Goal: Ask a question: Seek information or help from site administrators or community

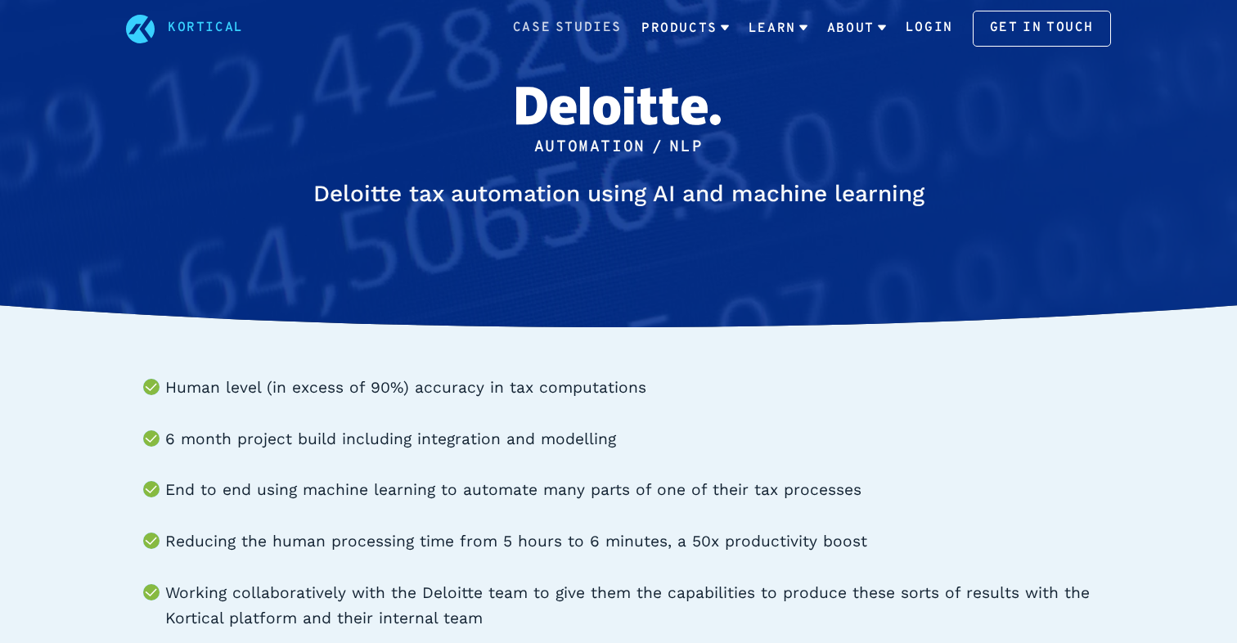
click at [557, 23] on link "Case Studies" at bounding box center [567, 28] width 109 height 21
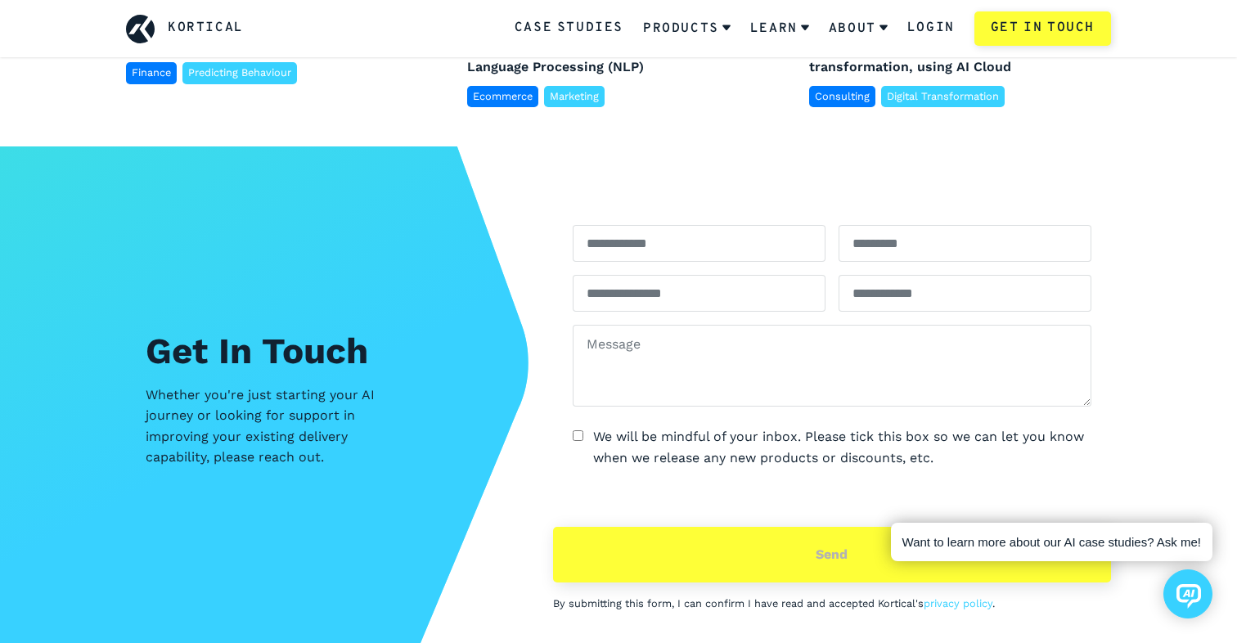
scroll to position [2399, 0]
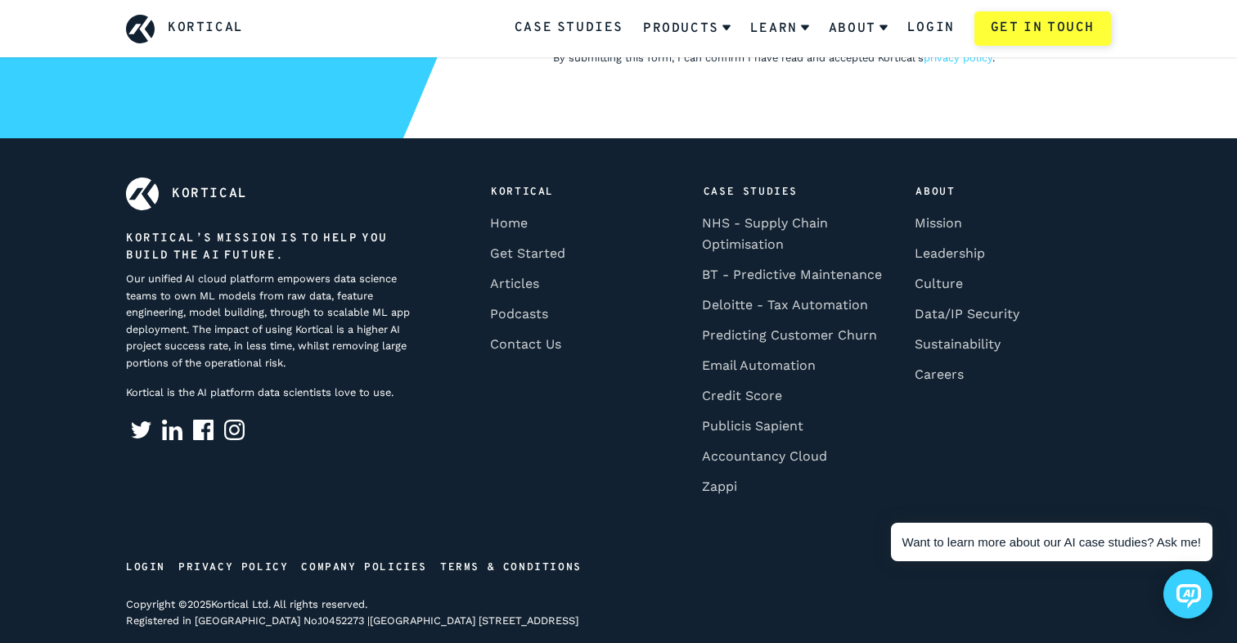
click at [200, 39] on div "Kortical" at bounding box center [185, 29] width 118 height 29
click at [200, 31] on link "Kortical" at bounding box center [206, 28] width 76 height 21
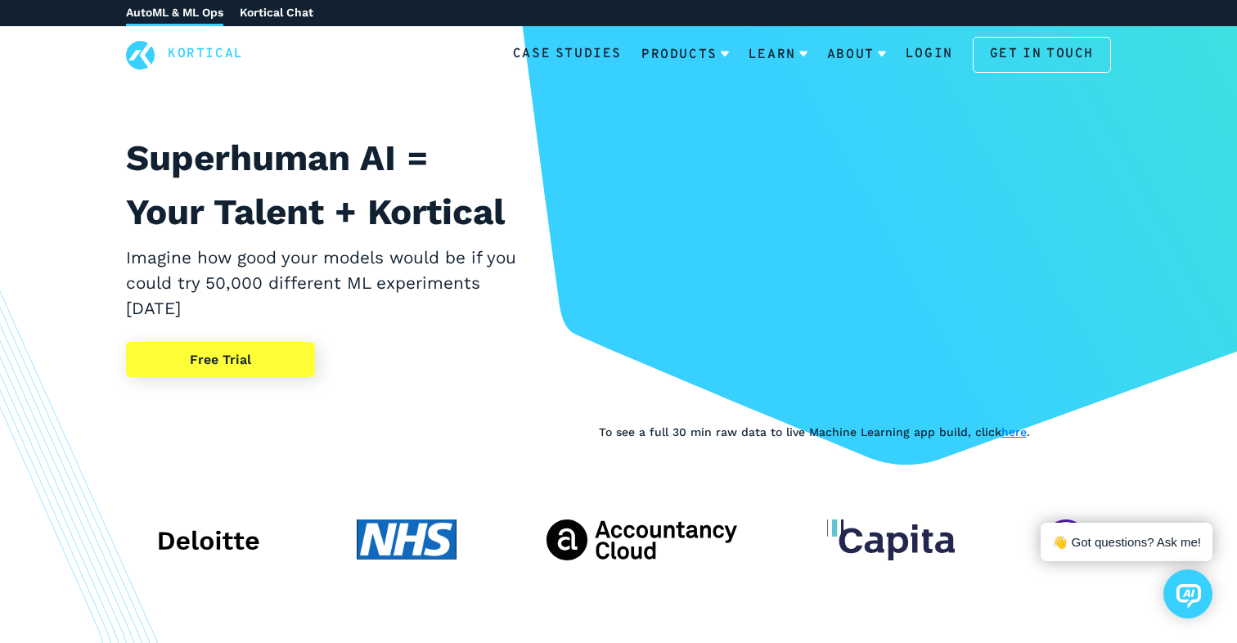
click at [1194, 603] on icon at bounding box center [1188, 596] width 25 height 25
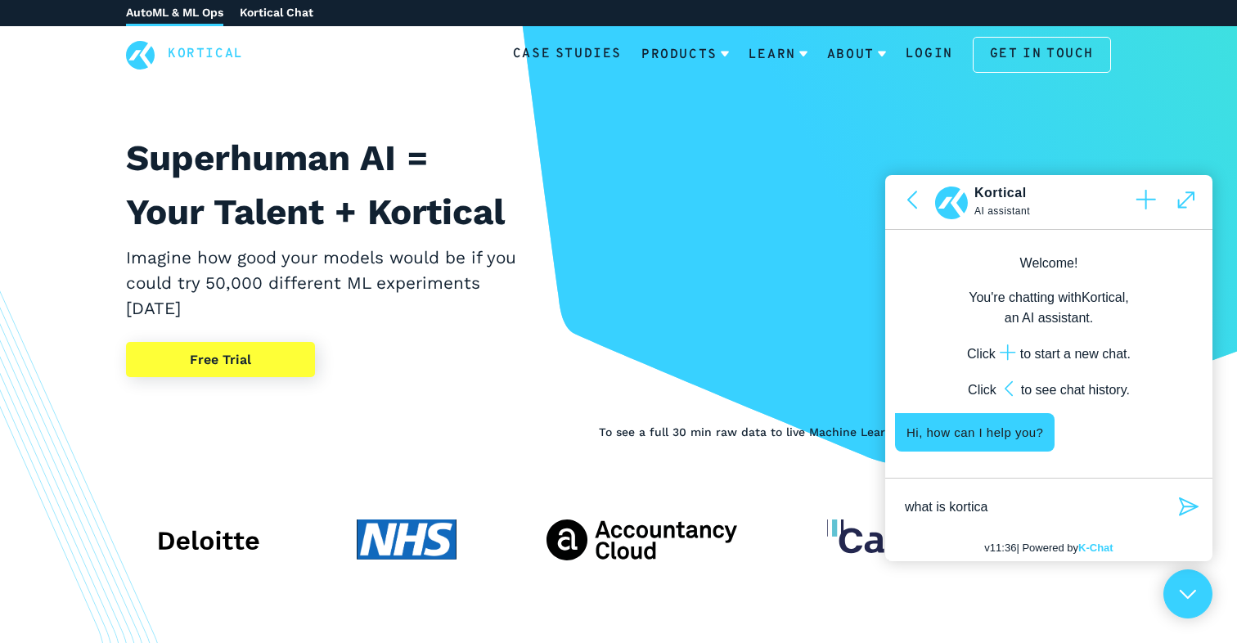
type textarea "what is kortical"
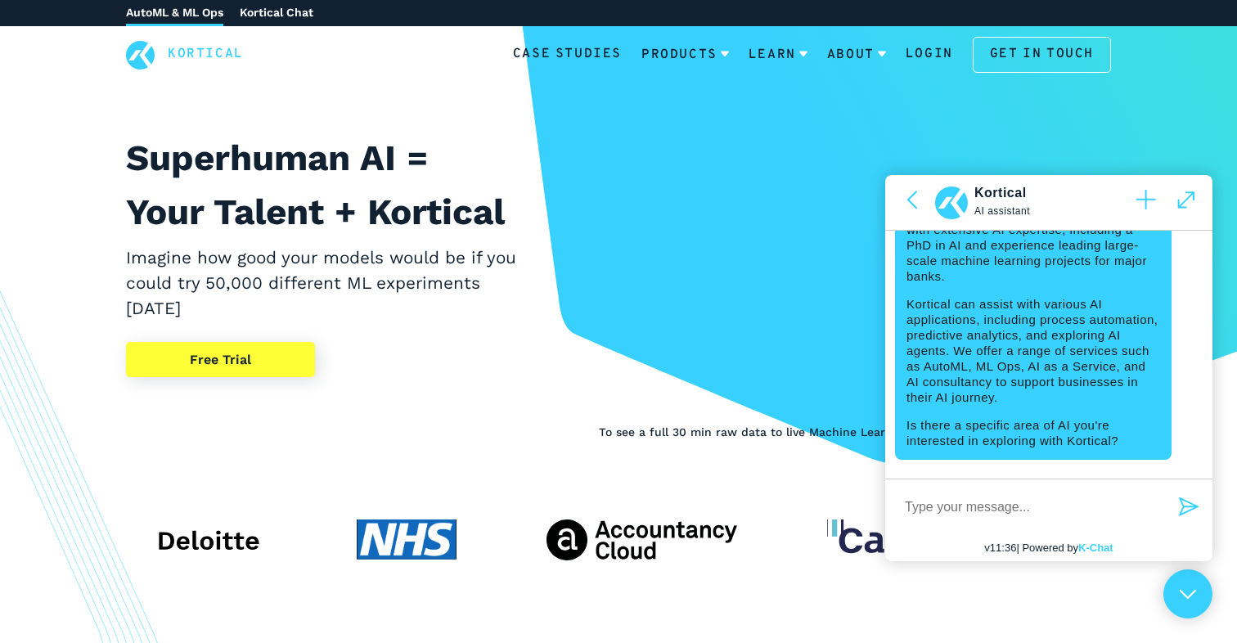
scroll to position [400, 0]
type textarea "what have you done on ai agents"
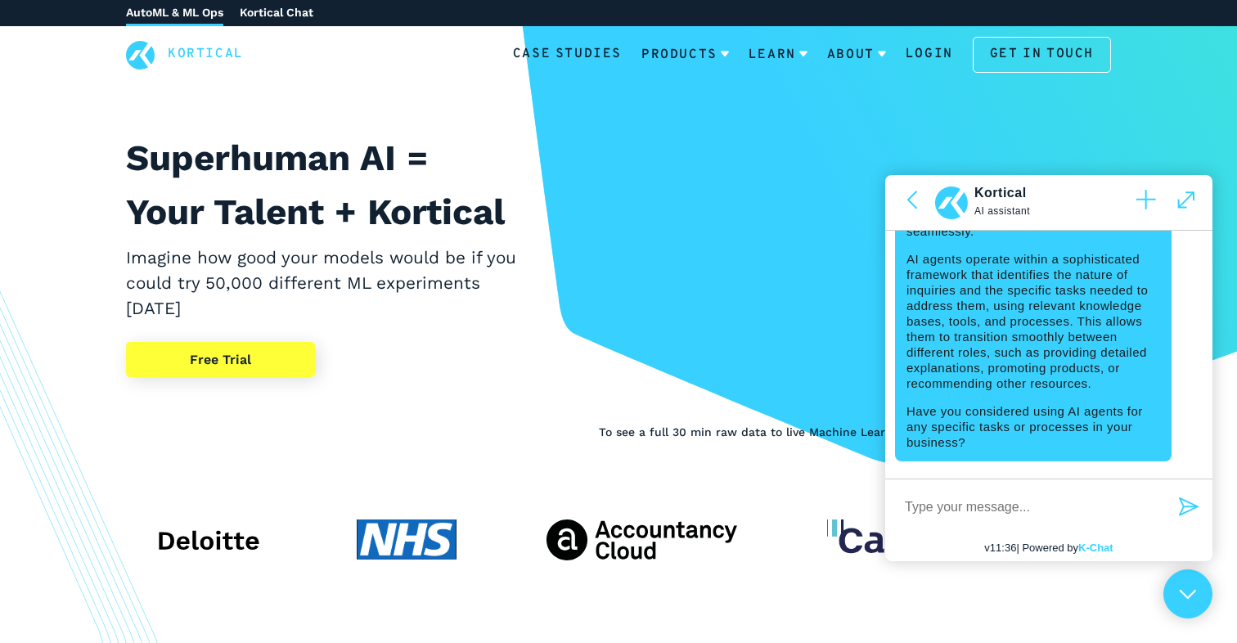
scroll to position [1020, 0]
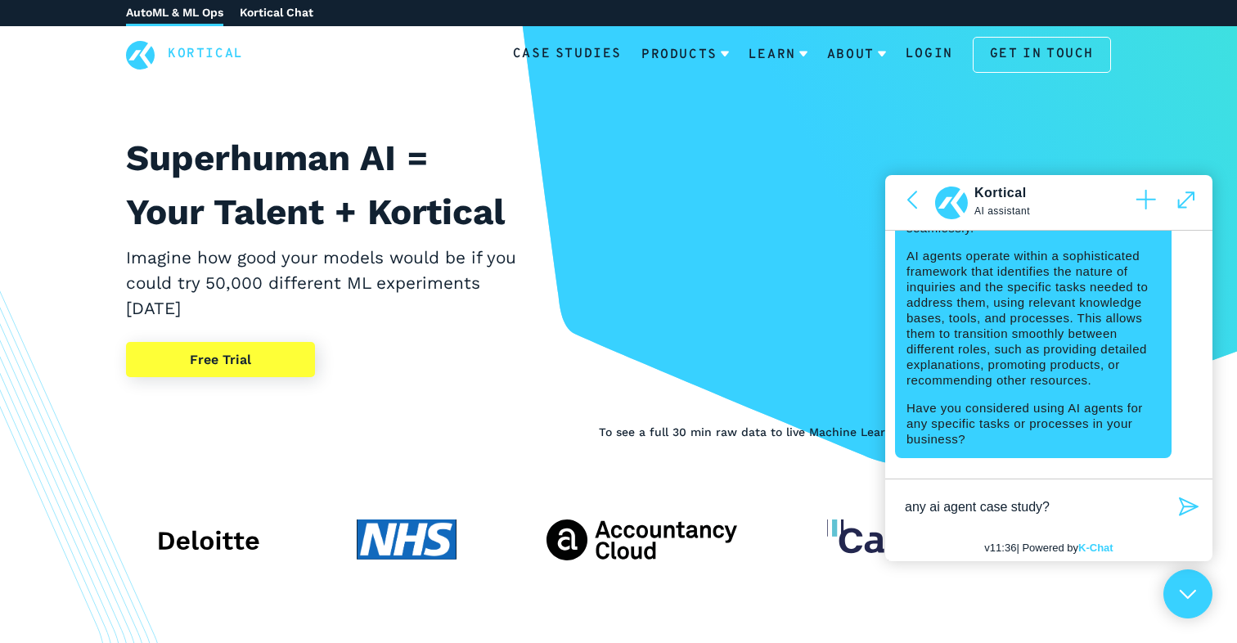
type textarea "any ai agent case study?"
